Goal: Complete application form

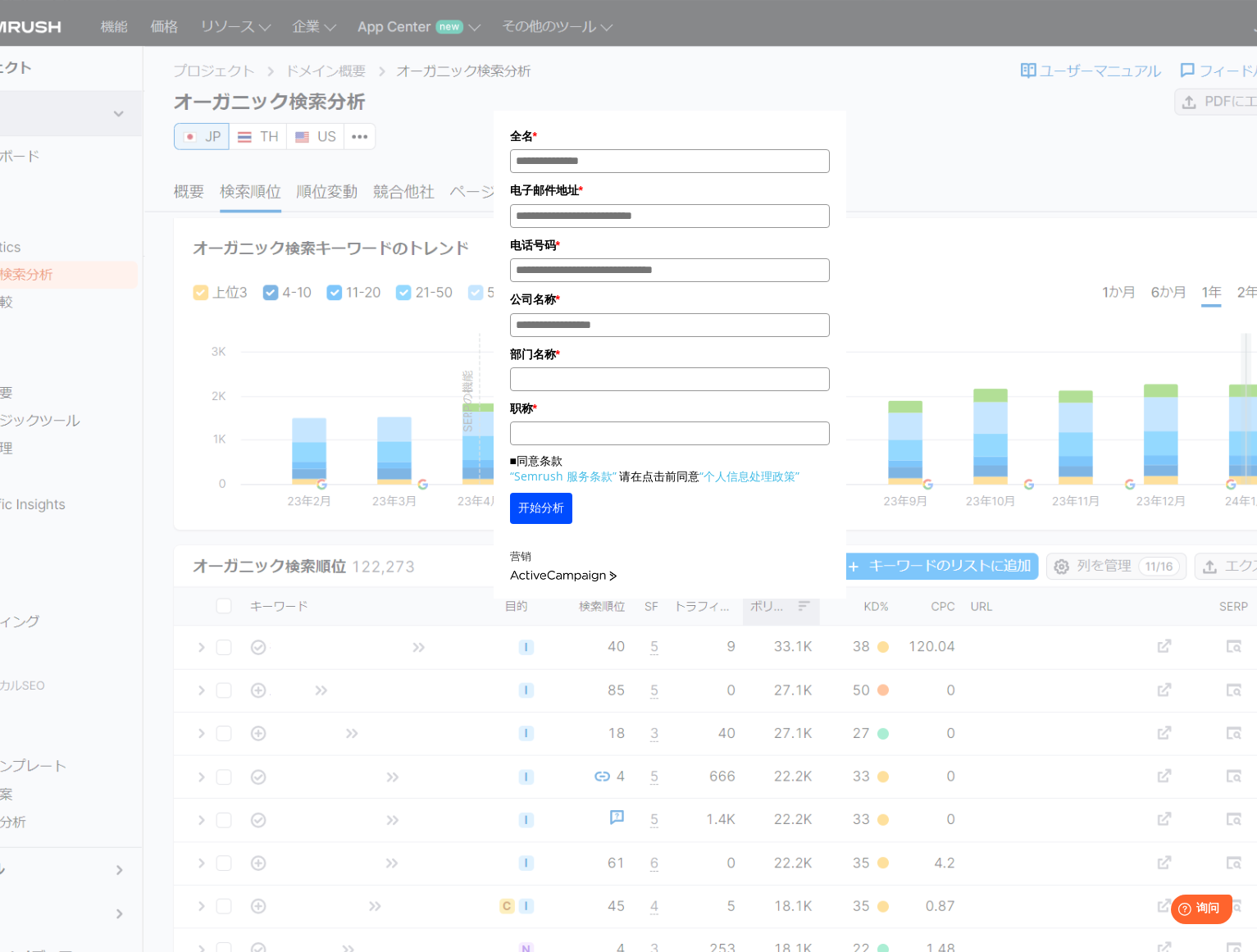
click at [570, 162] on input "姓名*" at bounding box center [670, 161] width 319 height 24
click at [616, 161] on input "姓名*" at bounding box center [670, 161] width 319 height 24
type input "**"
click at [580, 221] on input "电子邮件*" at bounding box center [670, 216] width 319 height 24
click at [593, 220] on input "电子邮件*" at bounding box center [670, 216] width 319 height 24
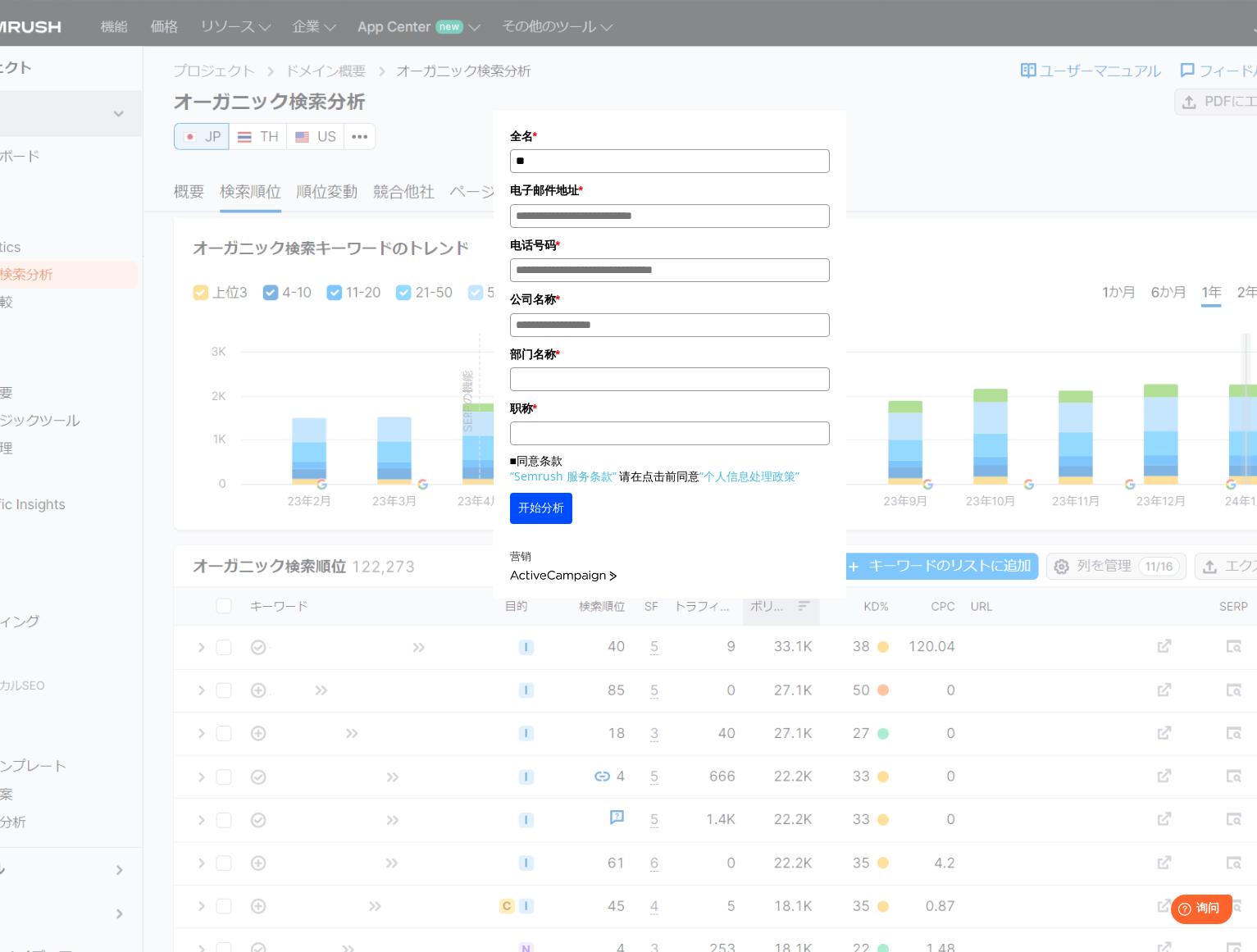
click at [615, 220] on input "电子邮件*" at bounding box center [670, 216] width 319 height 24
click at [611, 275] on input "电话号码*" at bounding box center [670, 271] width 319 height 24
click at [607, 322] on input "公司名称 *" at bounding box center [670, 325] width 319 height 24
click at [605, 374] on input "部门名称 *" at bounding box center [670, 379] width 319 height 24
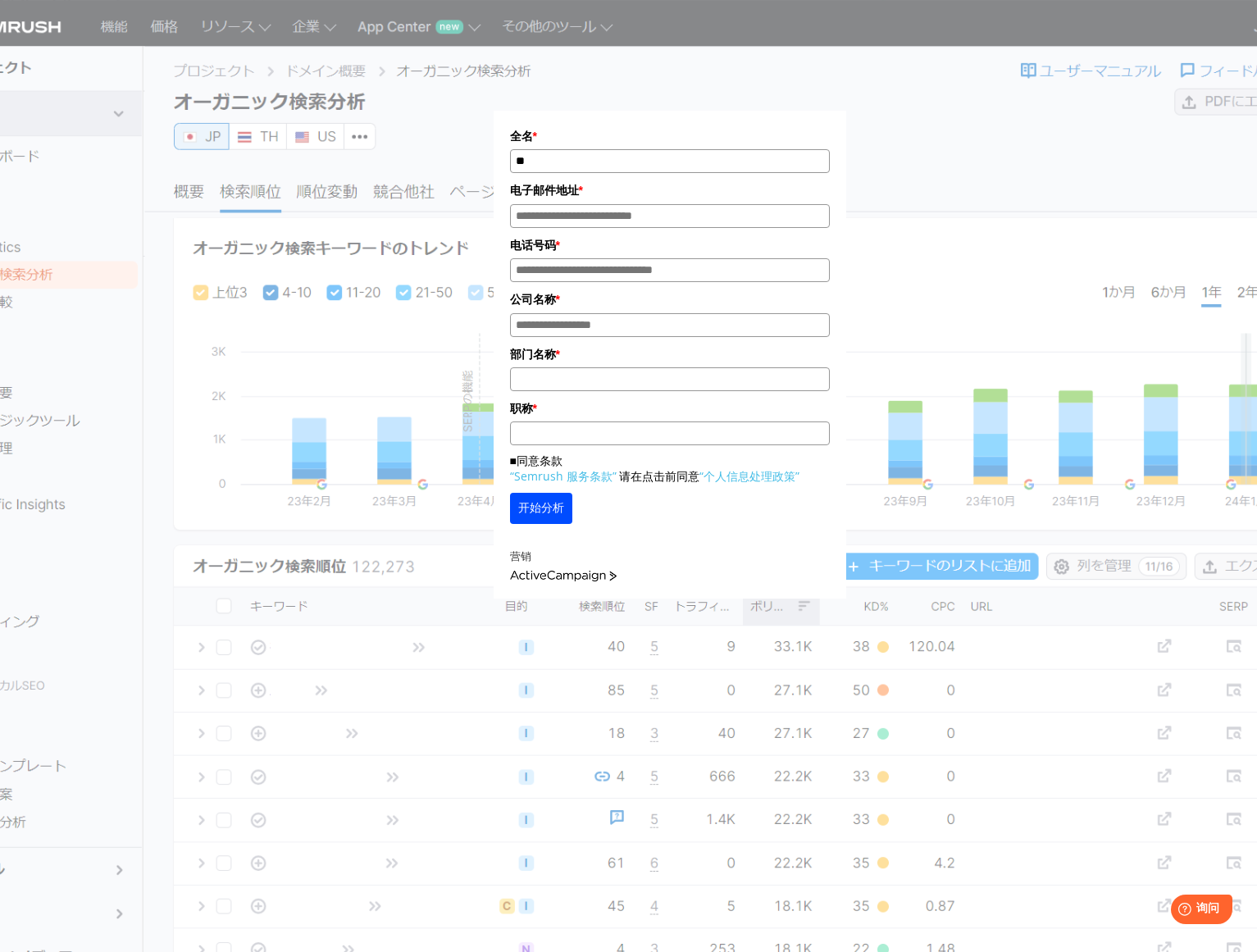
click at [602, 438] on input "职称 *" at bounding box center [670, 434] width 319 height 24
